Goal: Task Accomplishment & Management: Manage account settings

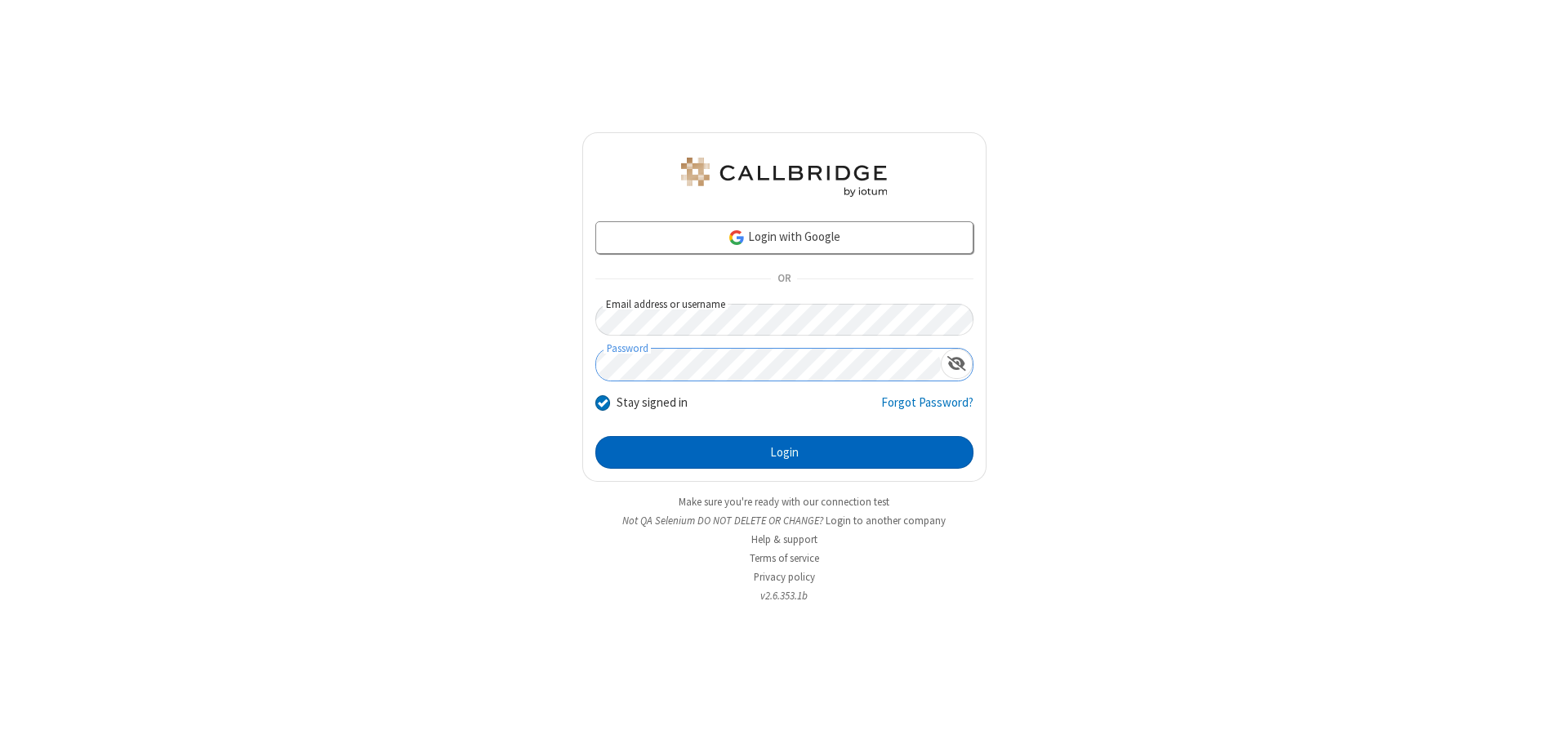
click at [784, 453] on button "Login" at bounding box center [784, 452] width 378 height 32
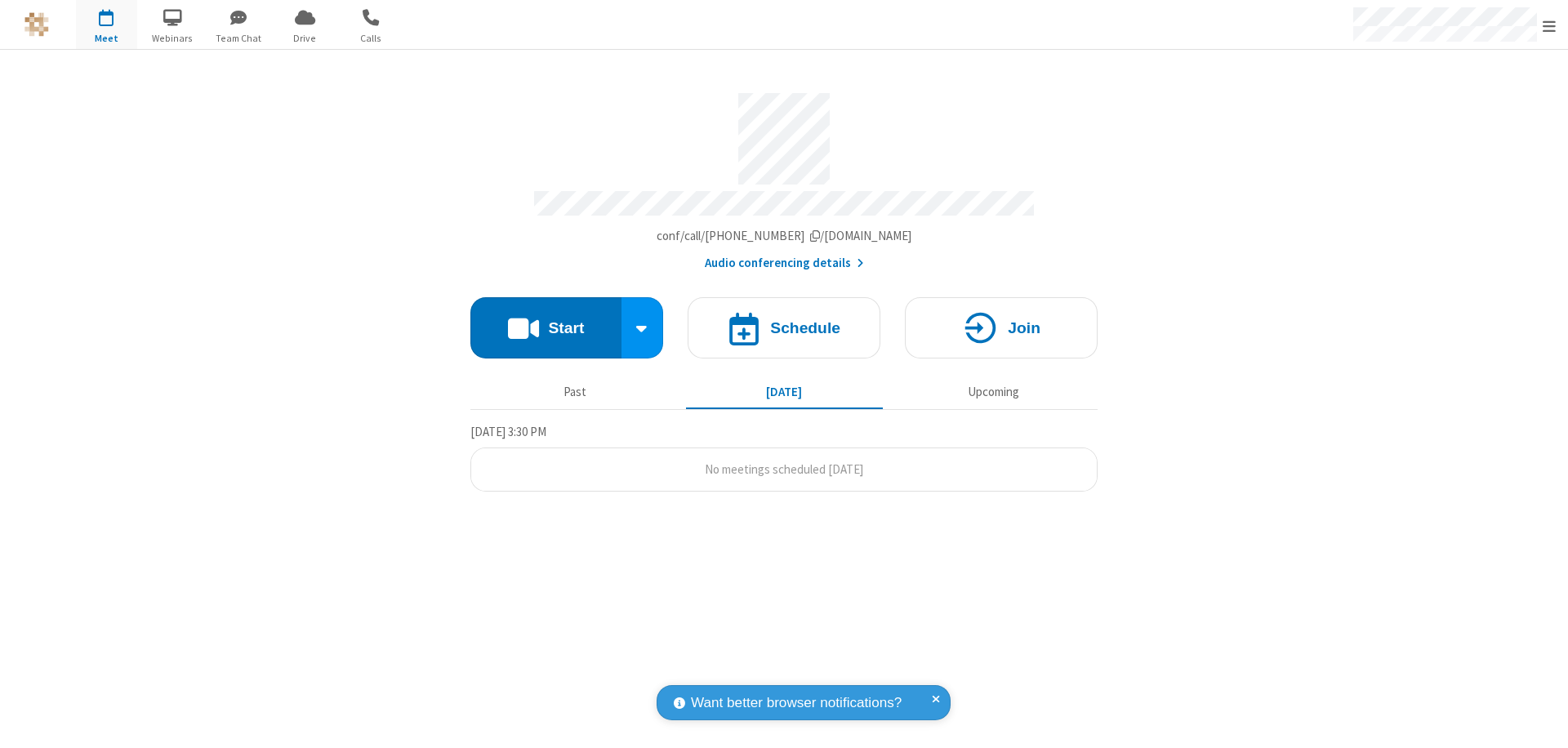
click at [1550, 26] on span "Open menu" at bounding box center [1549, 27] width 13 height 17
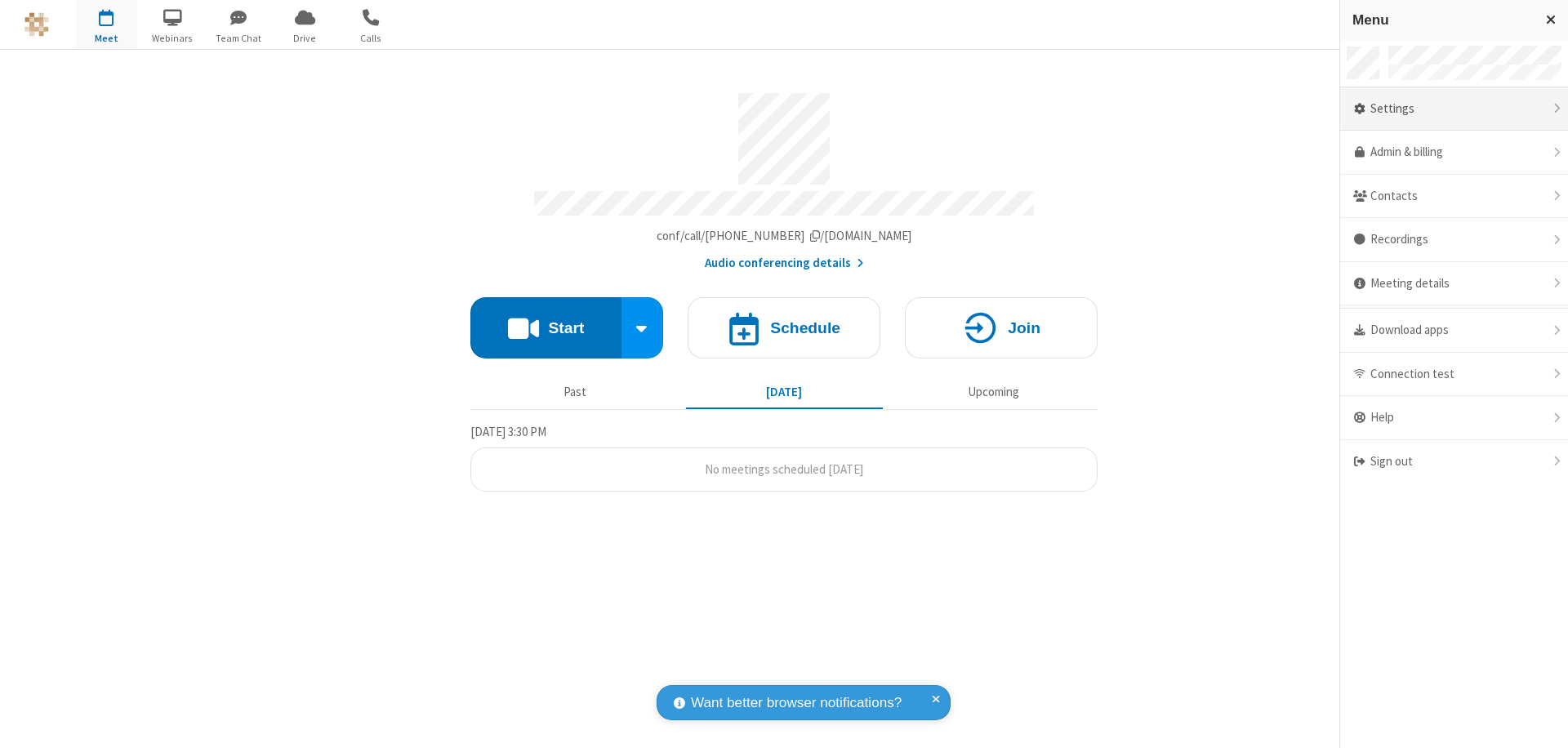
click at [1454, 109] on div "Settings" at bounding box center [1454, 109] width 228 height 44
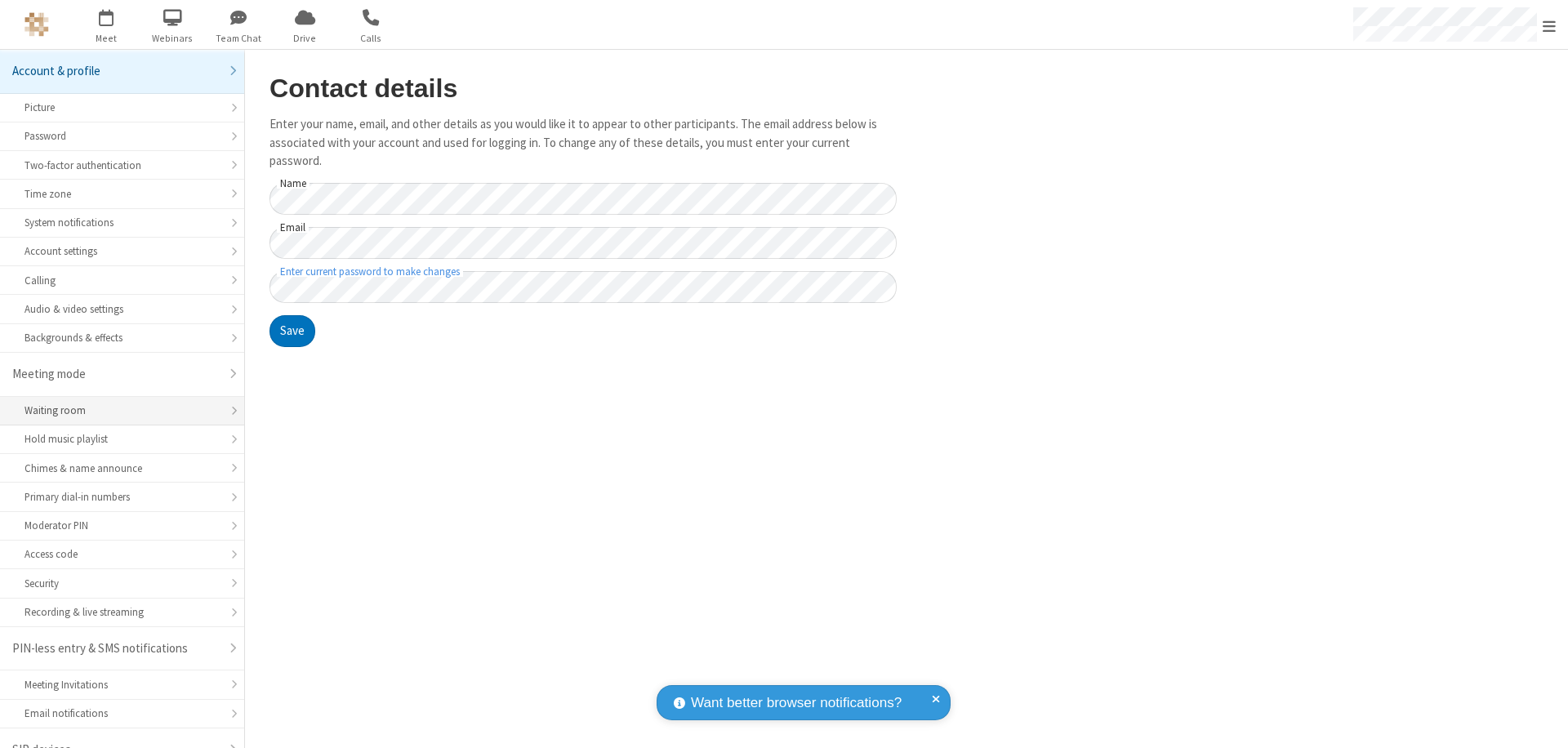
click at [116, 403] on div "Waiting room" at bounding box center [122, 410] width 195 height 16
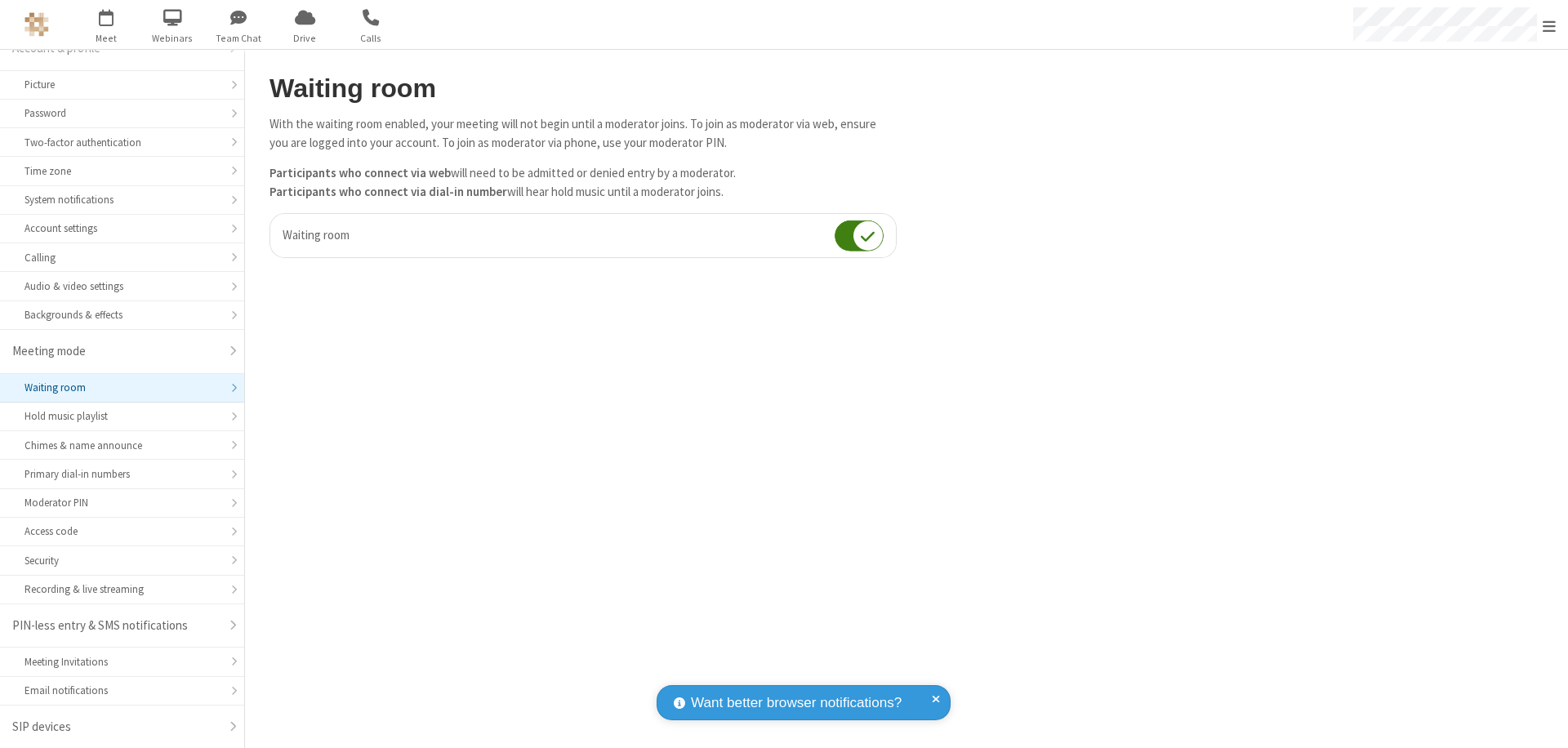
click at [859, 236] on input "checkbox" at bounding box center [859, 236] width 49 height 32
checkbox input "false"
click at [1550, 25] on span "Open menu" at bounding box center [1549, 27] width 13 height 17
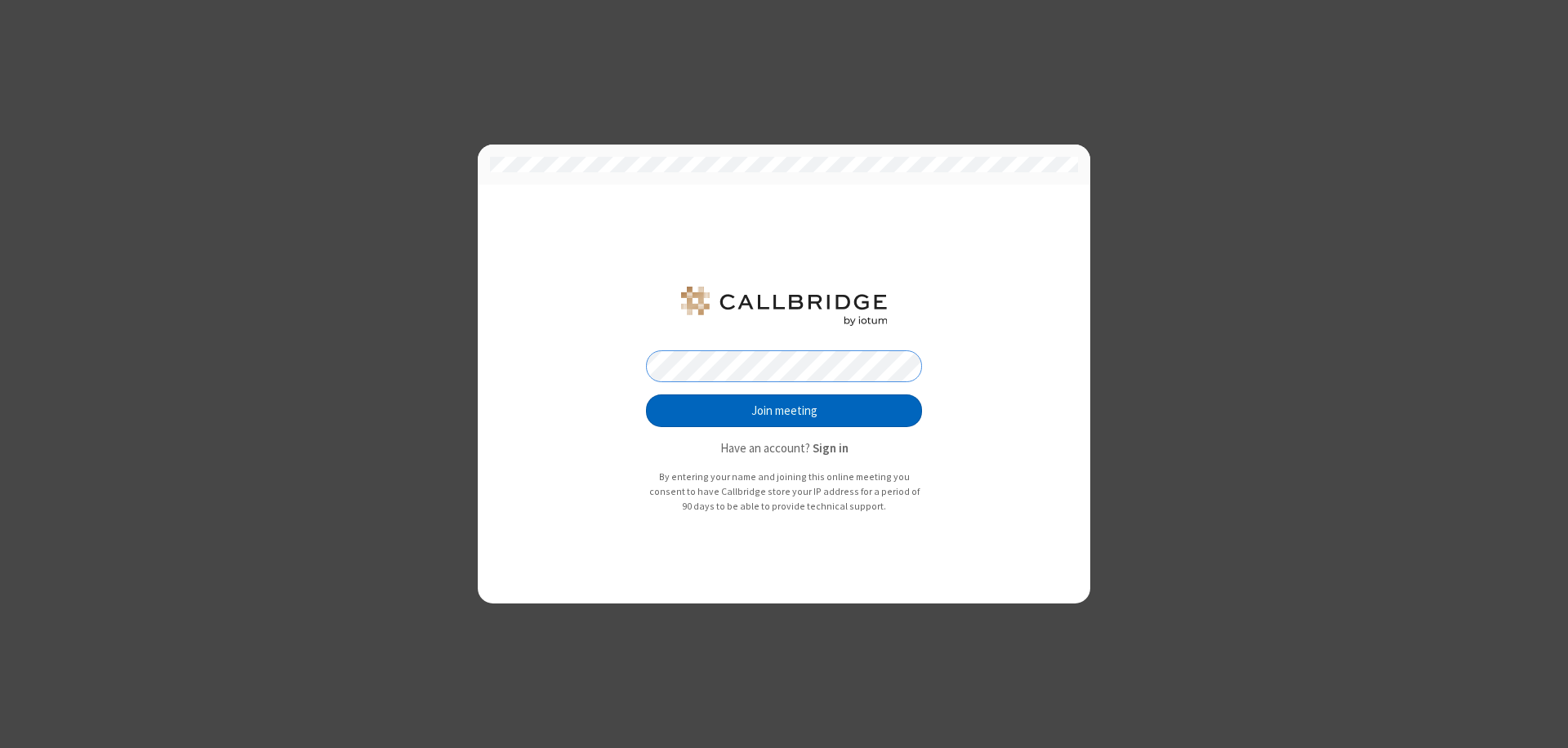
click at [784, 410] on button "Join meeting" at bounding box center [784, 410] width 276 height 32
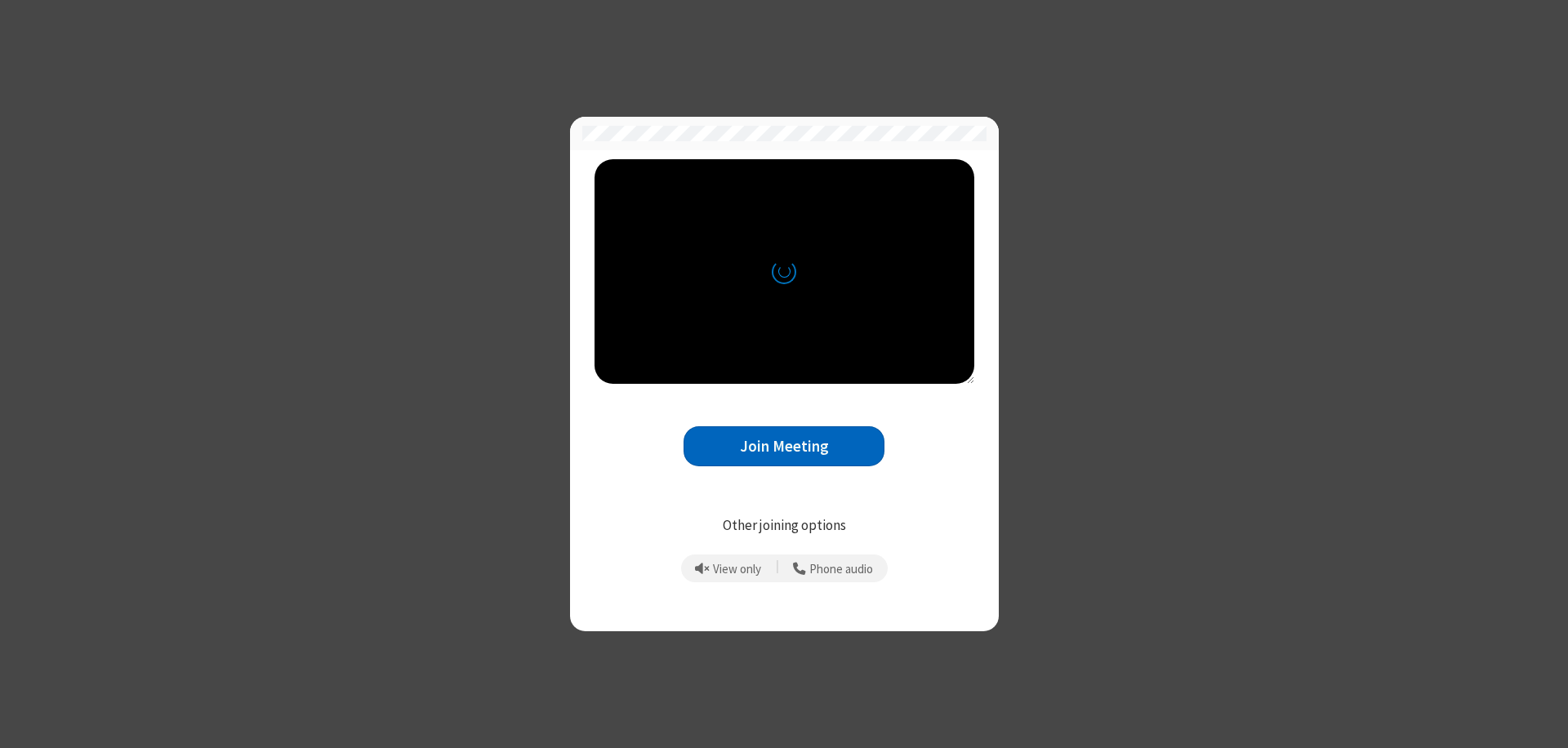
click at [784, 446] on button "Join Meeting" at bounding box center [784, 445] width 201 height 40
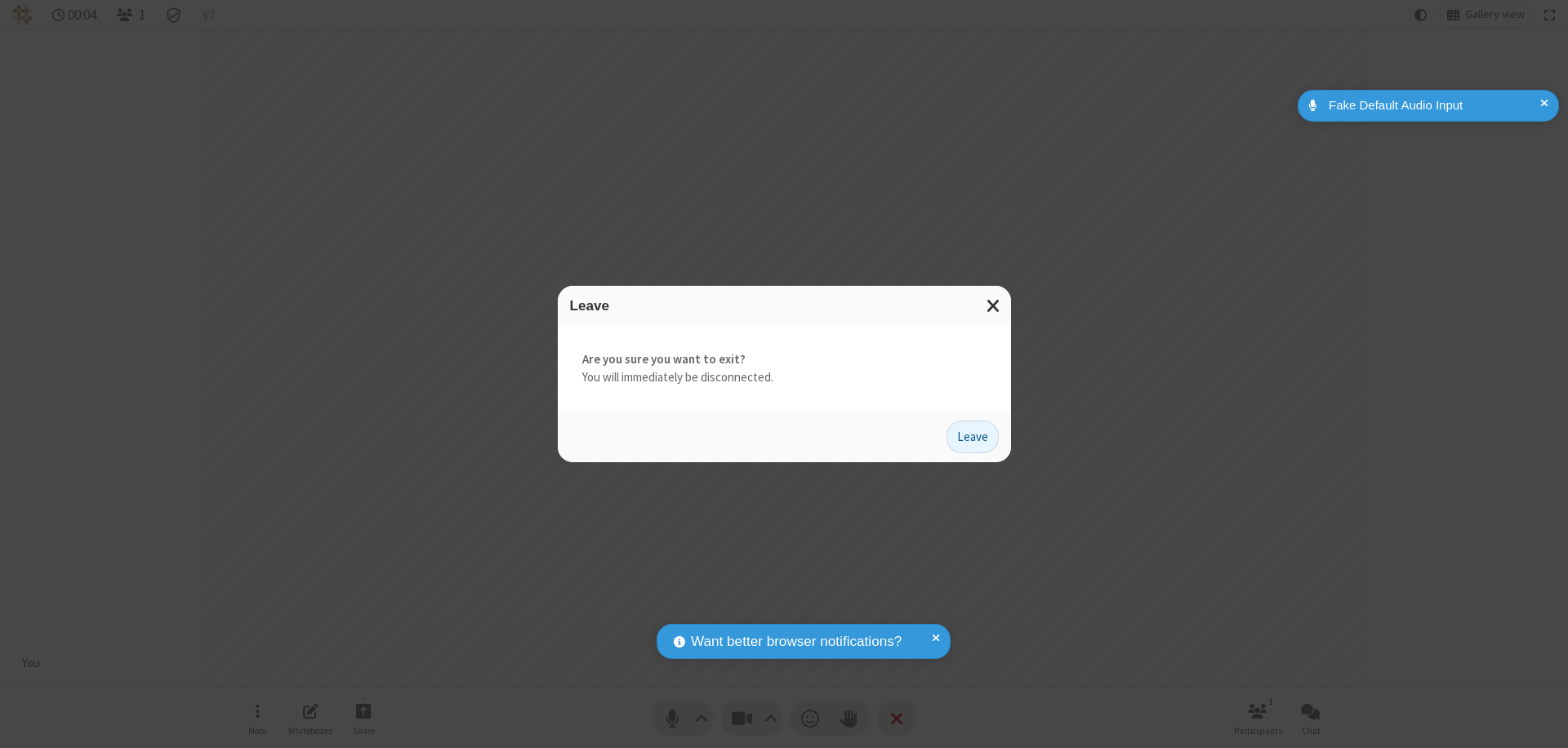
click at [973, 436] on button "Leave" at bounding box center [973, 436] width 52 height 32
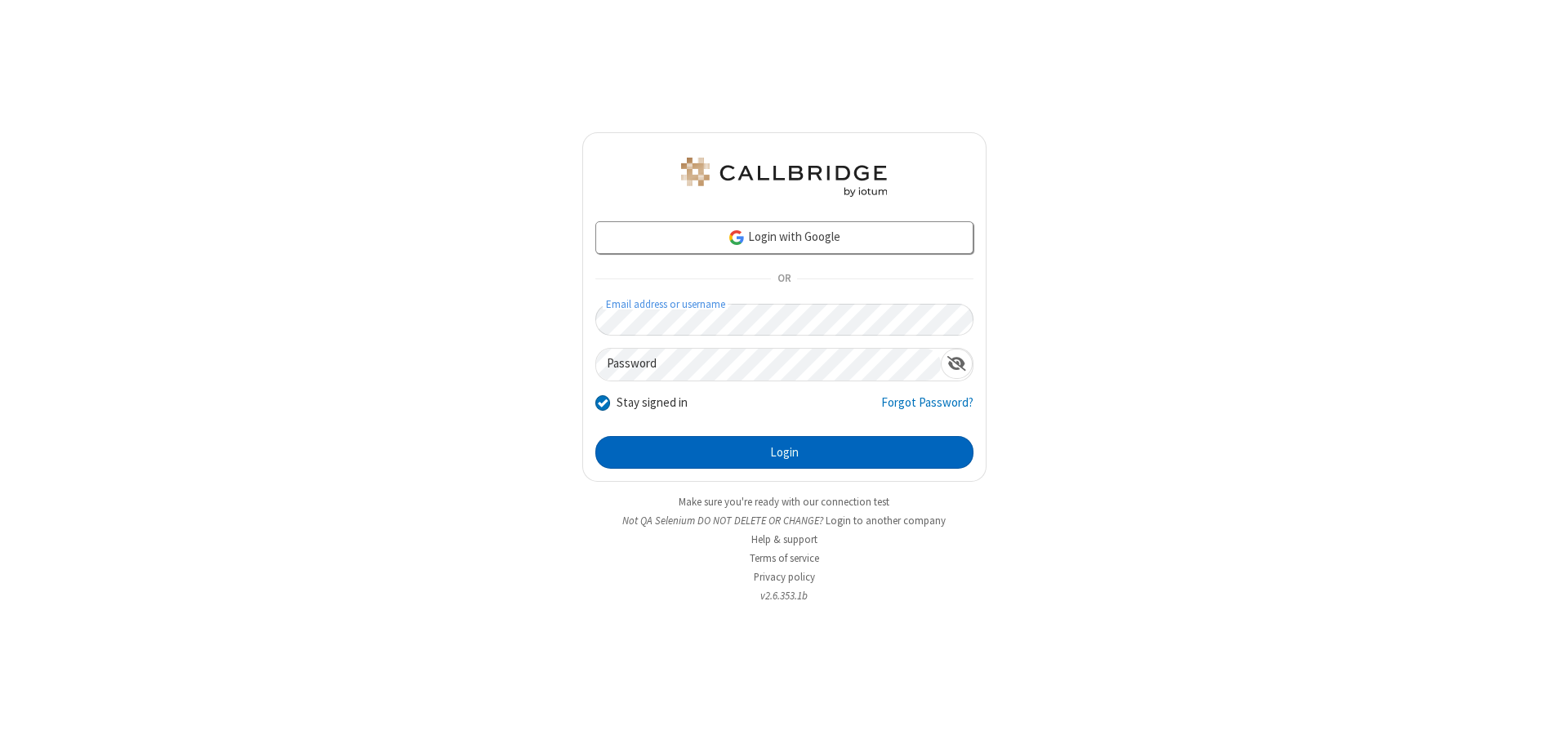
click at [784, 453] on button "Login" at bounding box center [784, 452] width 378 height 32
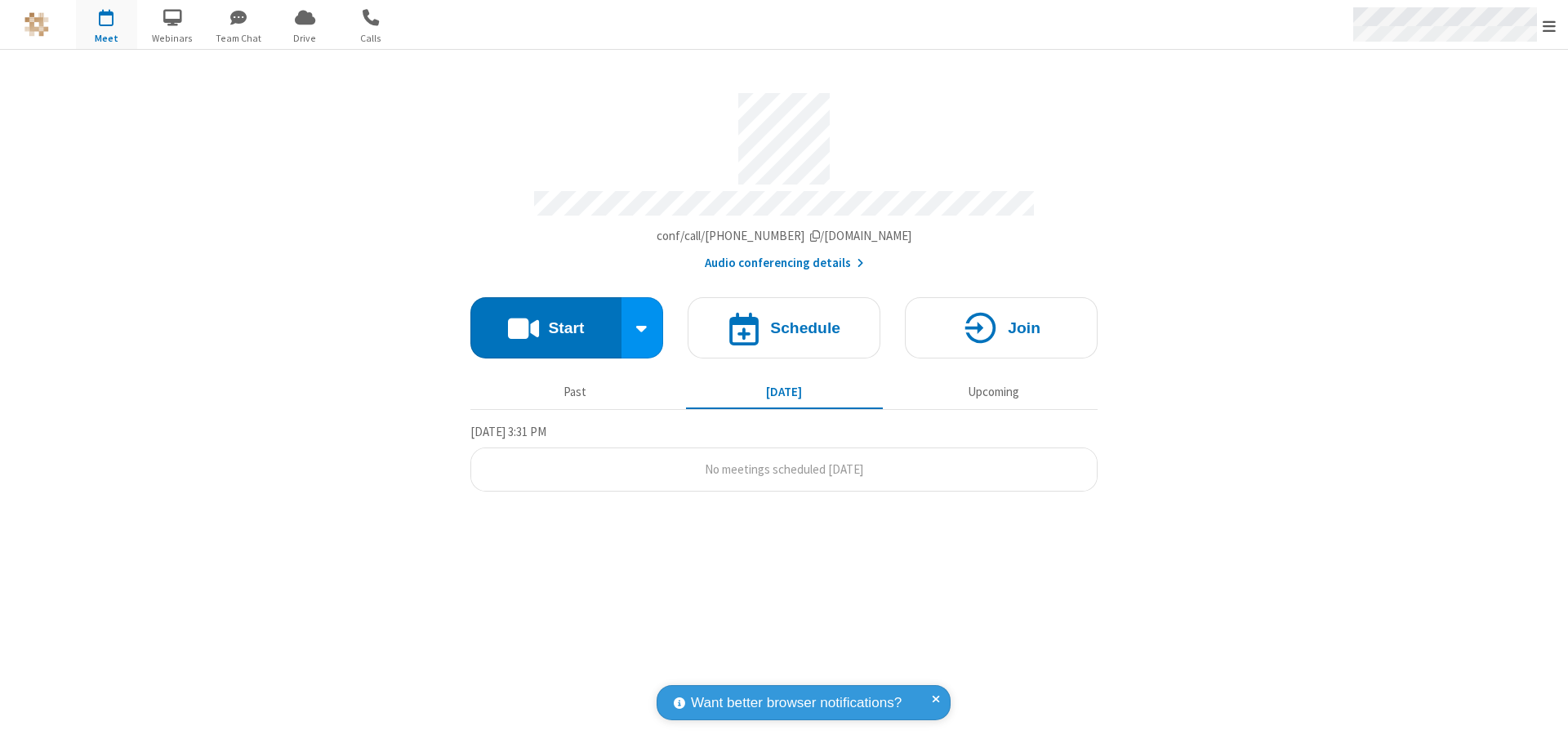
click at [1550, 26] on span "Open menu" at bounding box center [1549, 27] width 13 height 17
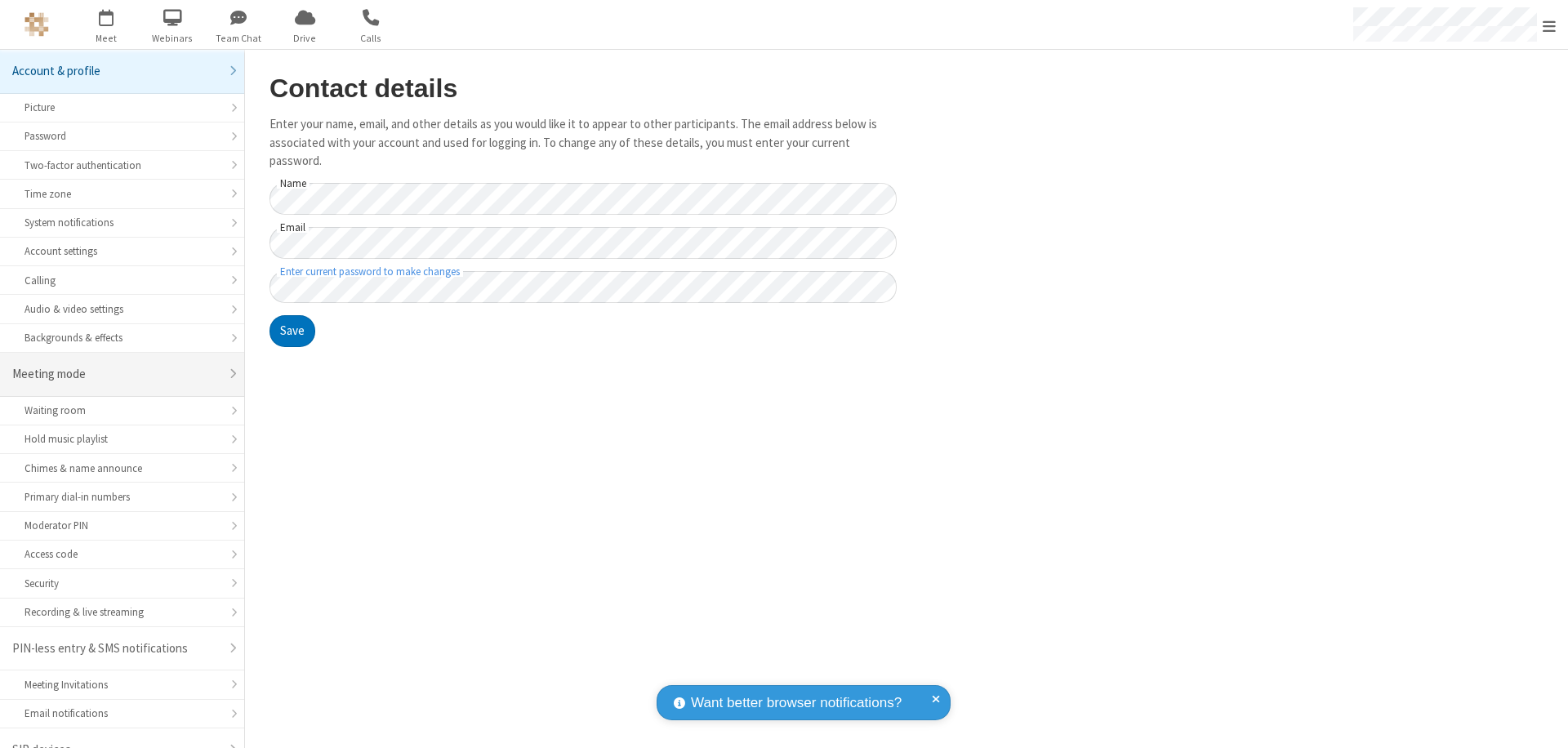
click at [116, 365] on div "Meeting mode" at bounding box center [115, 374] width 207 height 18
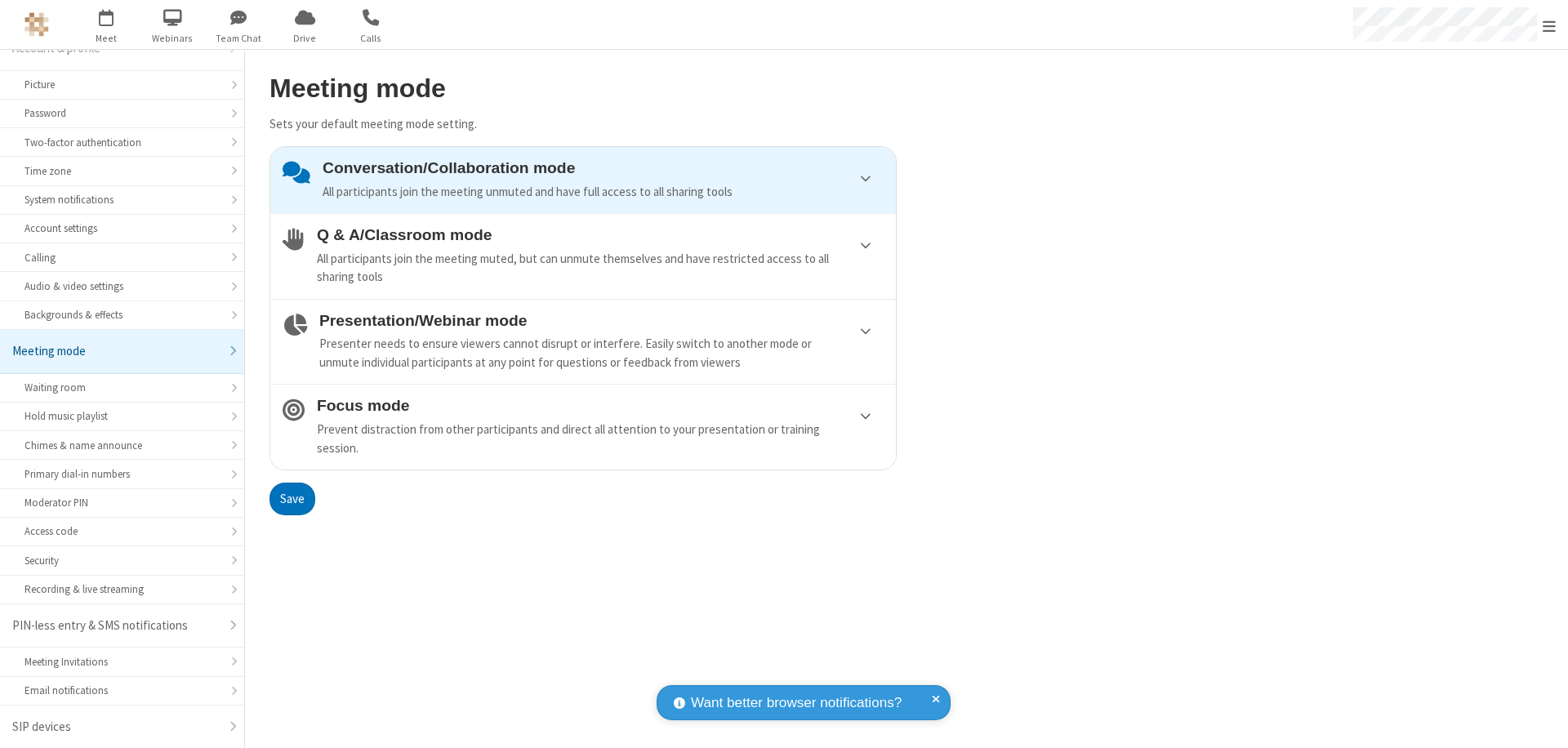
click at [583, 179] on div "Conversation/Collaboration mode All participants join the meeting unmuted and h…" at bounding box center [604, 179] width 561 height 41
click at [292, 498] on button "Save" at bounding box center [293, 498] width 46 height 32
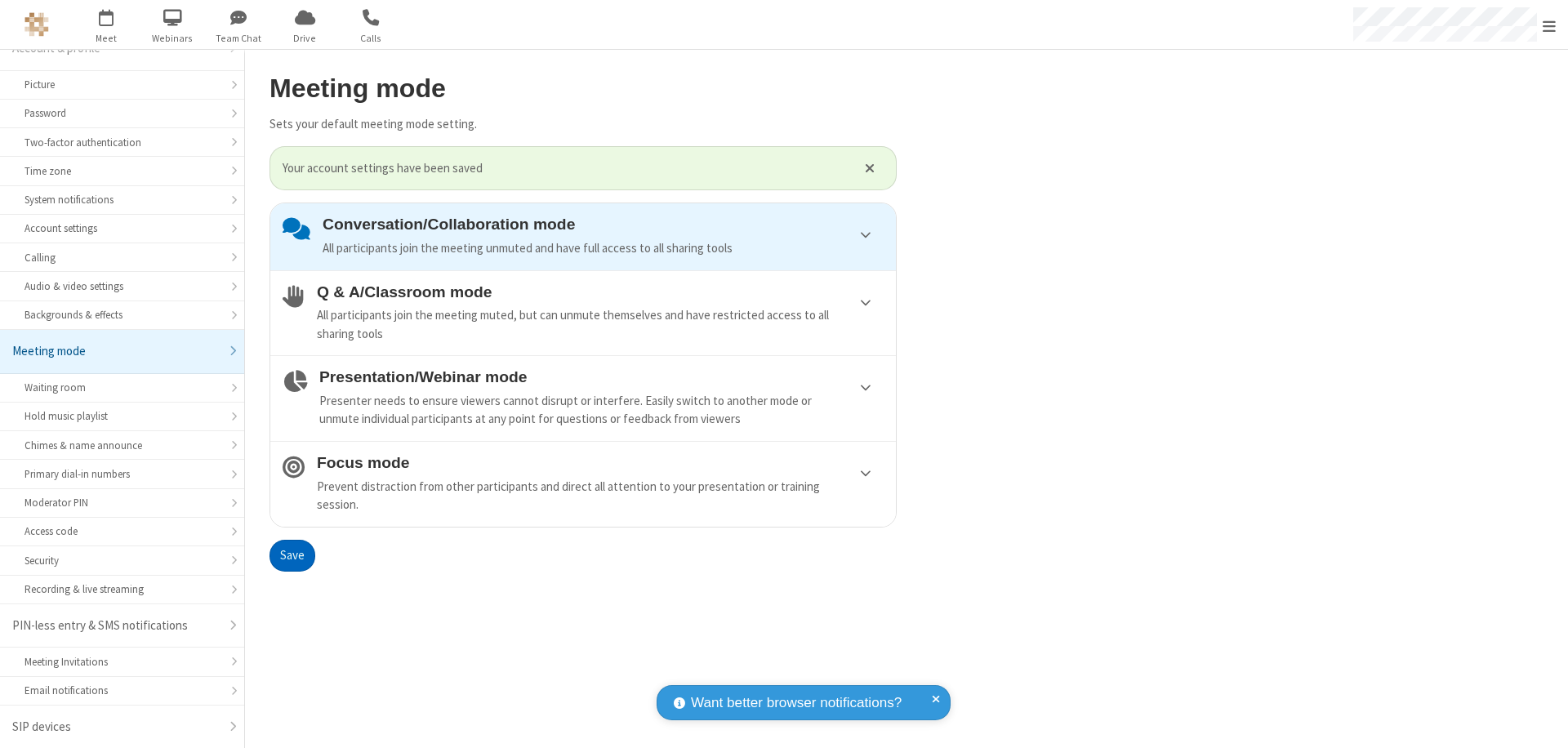
click at [1550, 25] on span "Open menu" at bounding box center [1549, 27] width 13 height 17
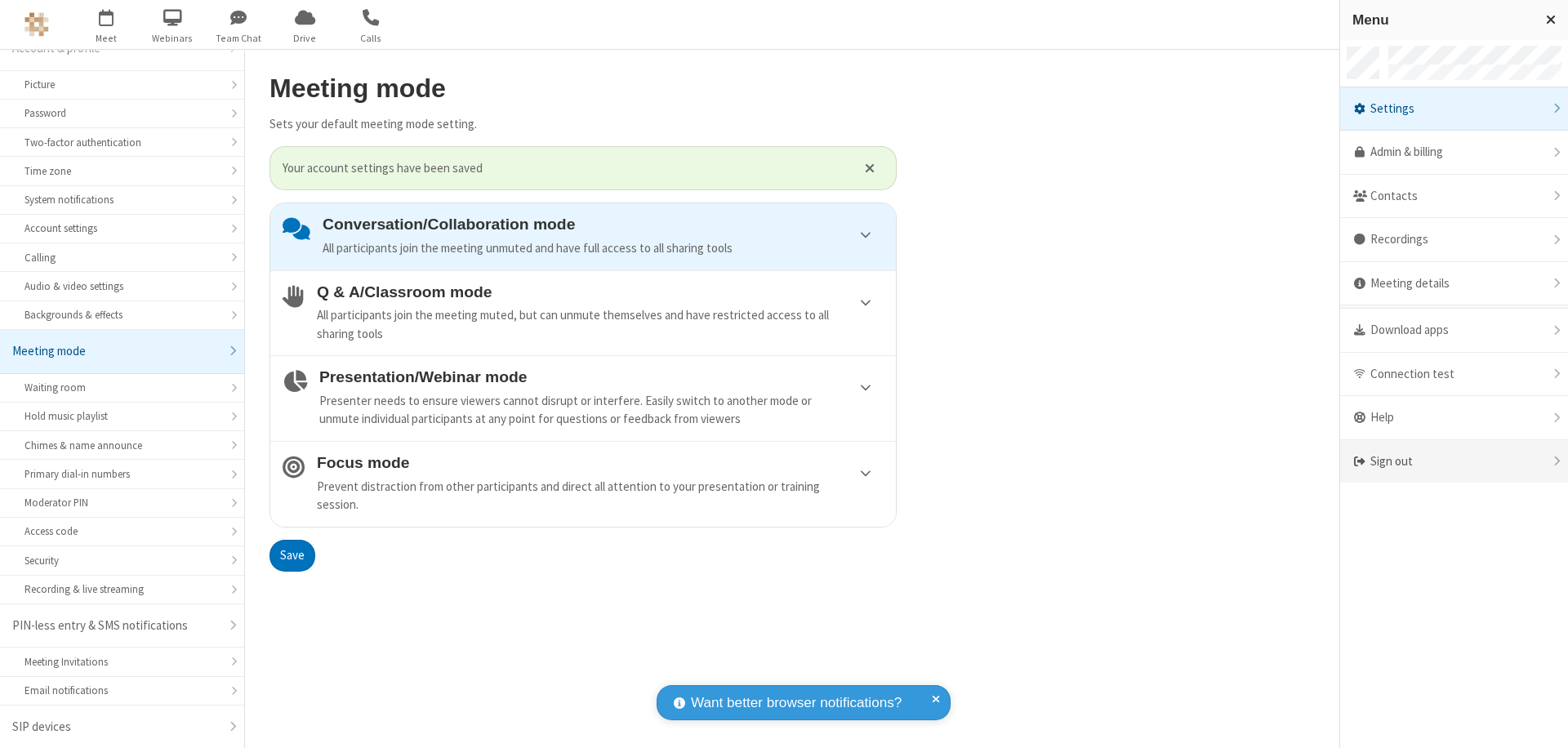
click at [1454, 461] on div "Sign out" at bounding box center [1454, 461] width 228 height 43
